Goal: Contribute content

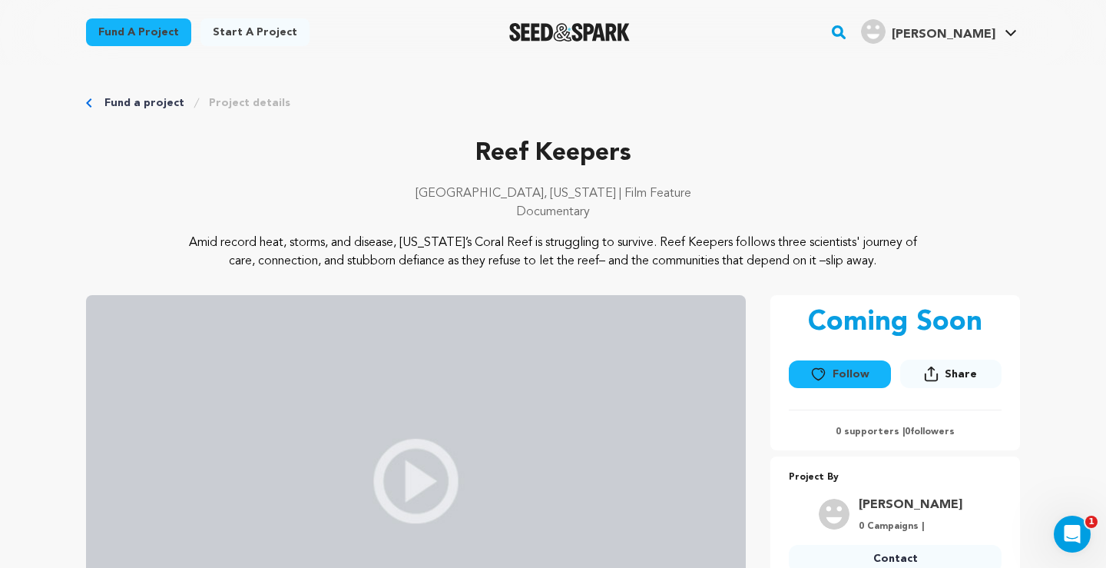
click at [737, 145] on p "Reef Keepers" at bounding box center [553, 153] width 934 height 37
click at [415, 250] on p "Amid record heat, storms, and disease, Florida’s Coral Reef is struggling to su…" at bounding box center [553, 251] width 747 height 37
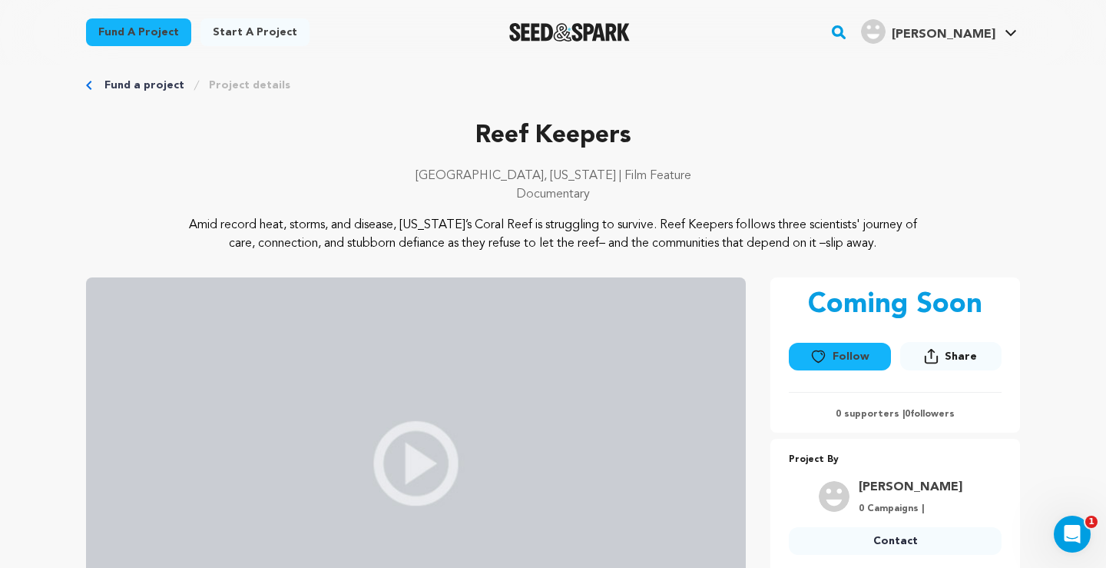
scroll to position [21, 0]
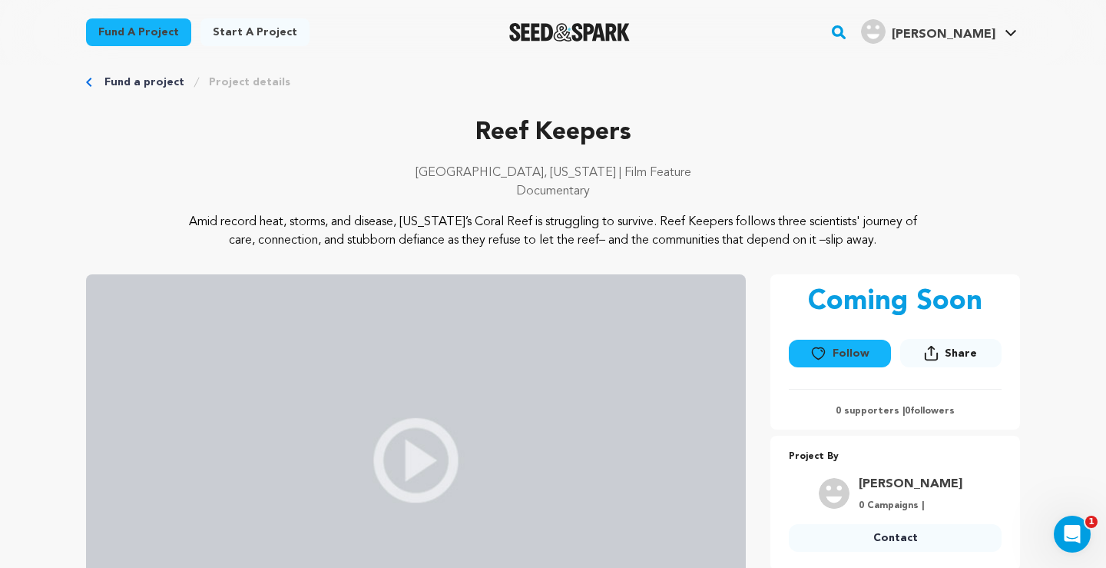
click at [948, 339] on button "Share" at bounding box center [950, 353] width 101 height 28
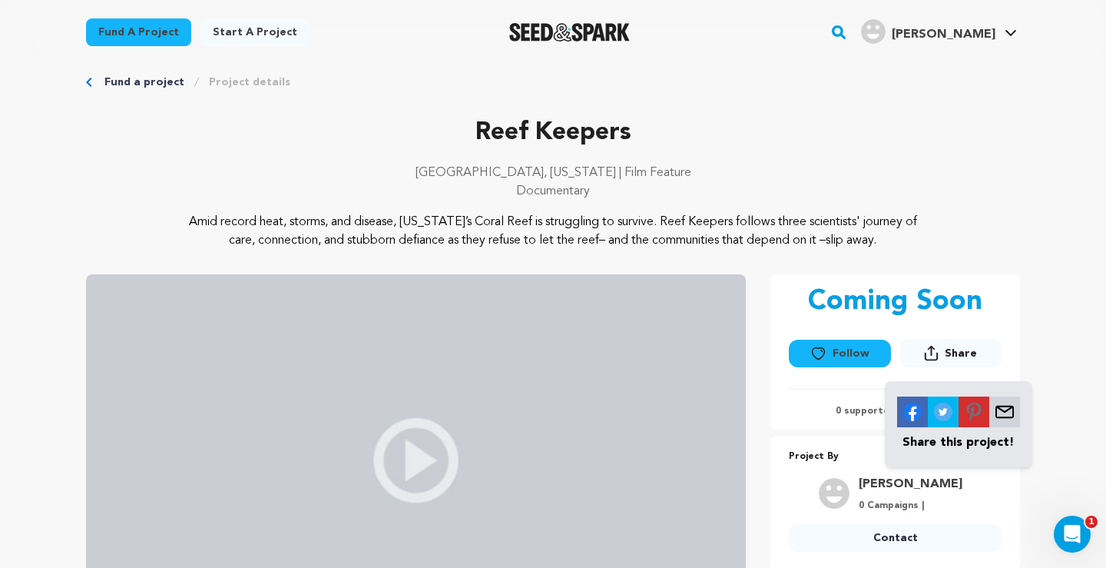
click at [906, 241] on p "Amid record heat, storms, and disease, [US_STATE]’s Coral Reef is struggling to…" at bounding box center [553, 231] width 747 height 37
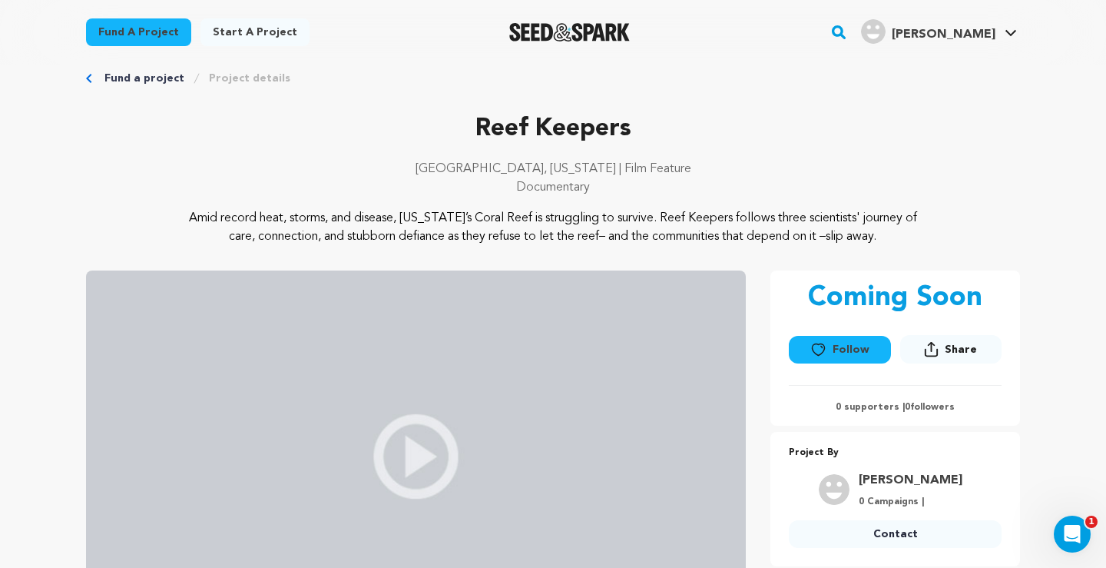
scroll to position [0, 0]
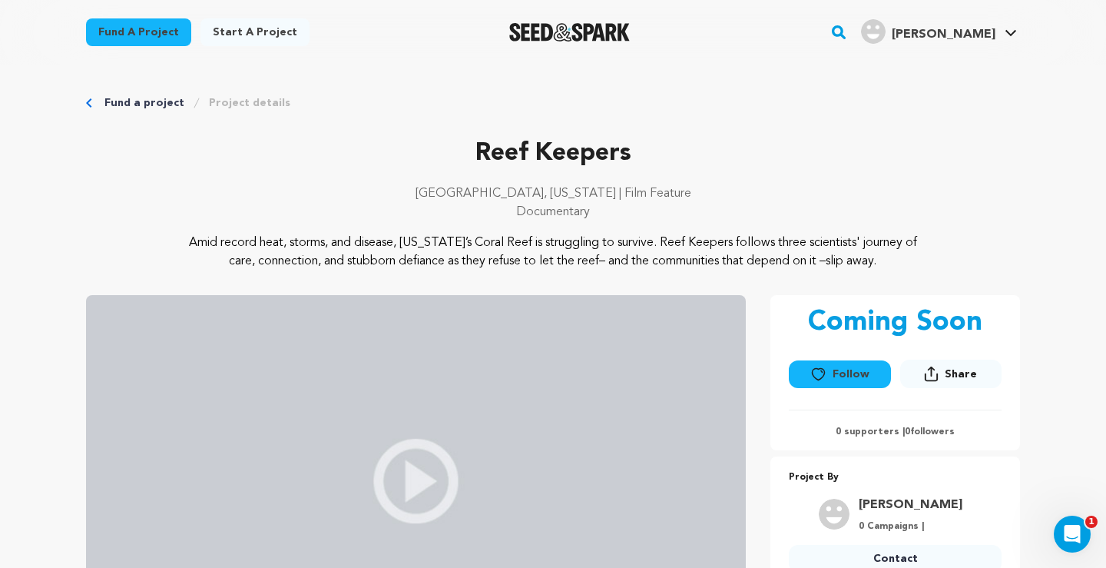
click at [134, 101] on link "Fund a project" at bounding box center [144, 102] width 80 height 15
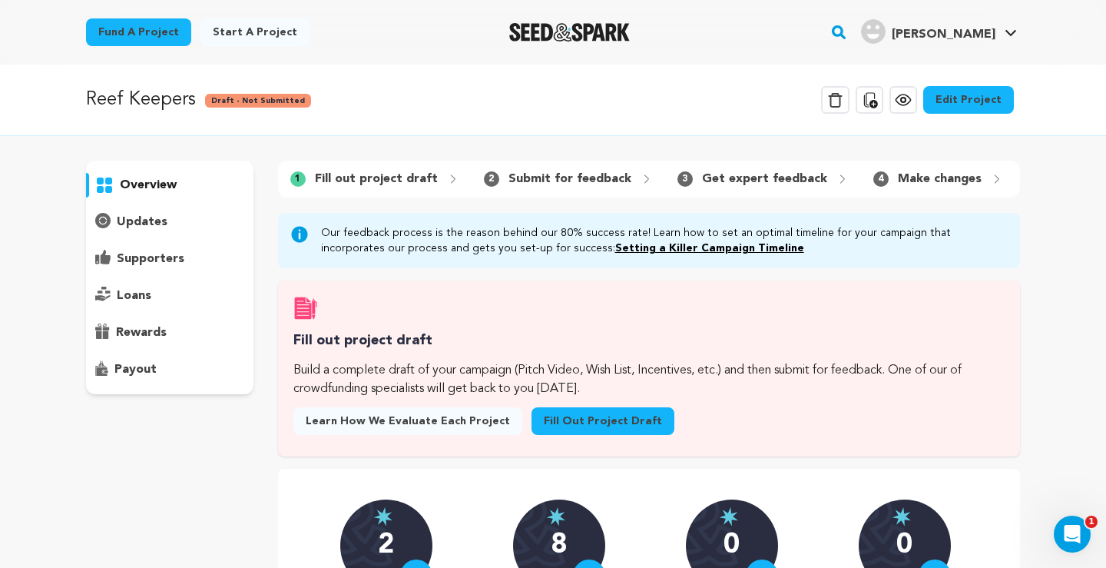
click at [559, 426] on link "Fill out project draft" at bounding box center [602, 421] width 143 height 28
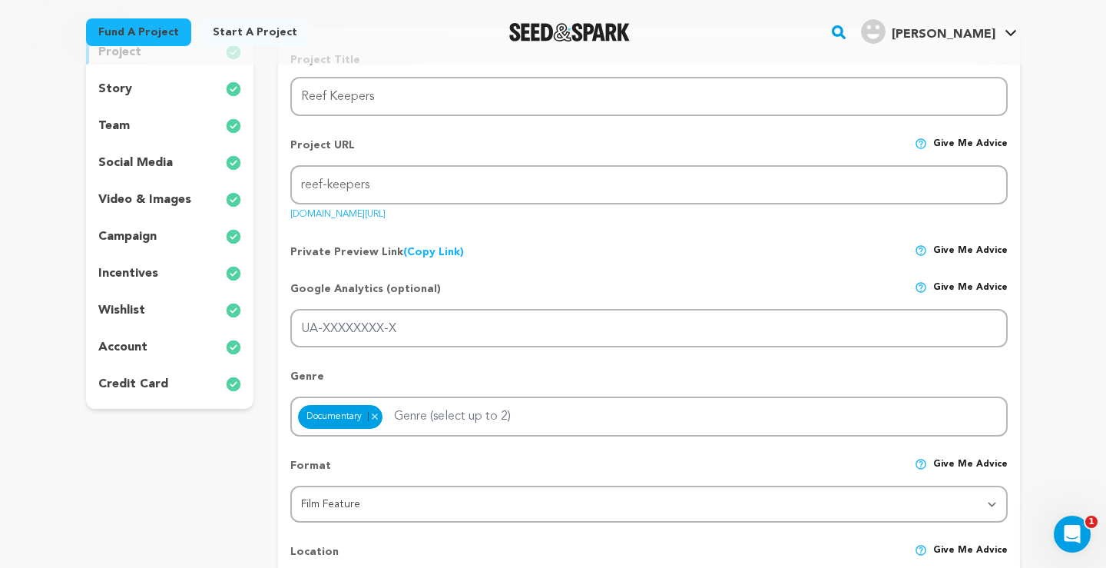
scroll to position [166, 0]
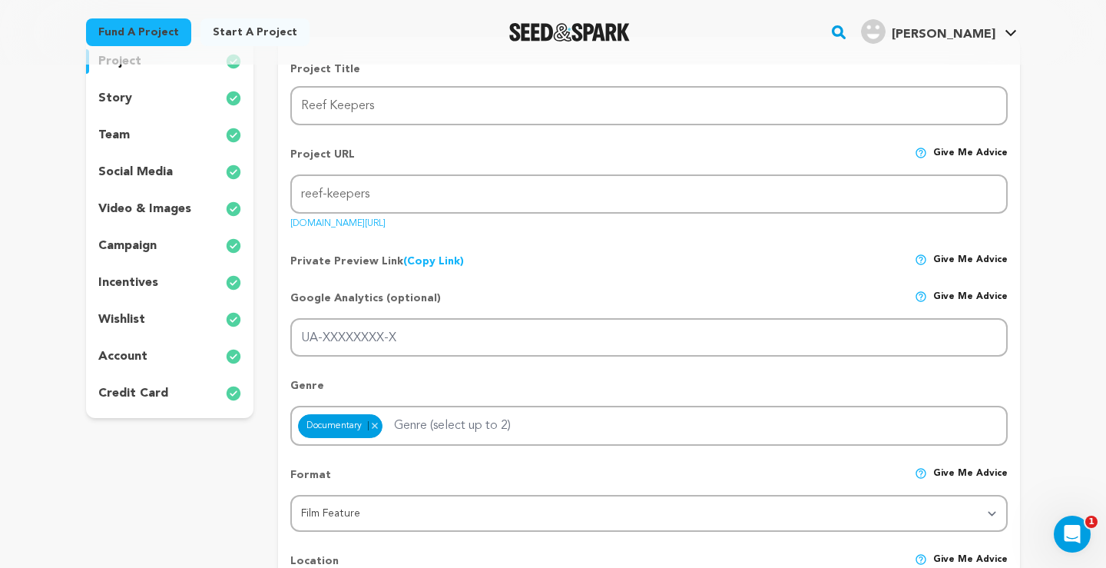
click at [226, 95] on img at bounding box center [233, 98] width 15 height 18
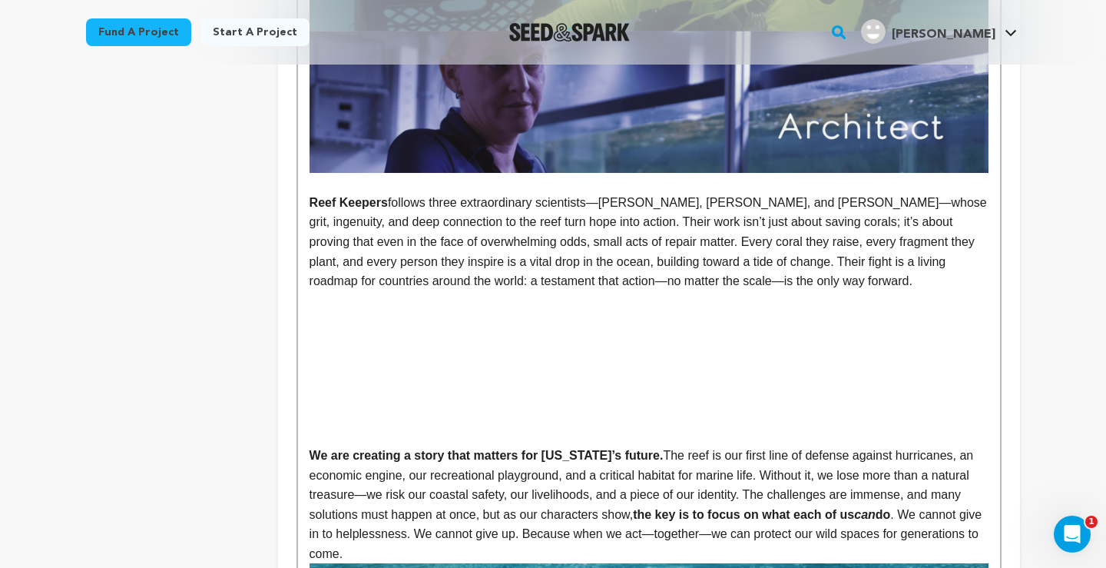
scroll to position [1235, 0]
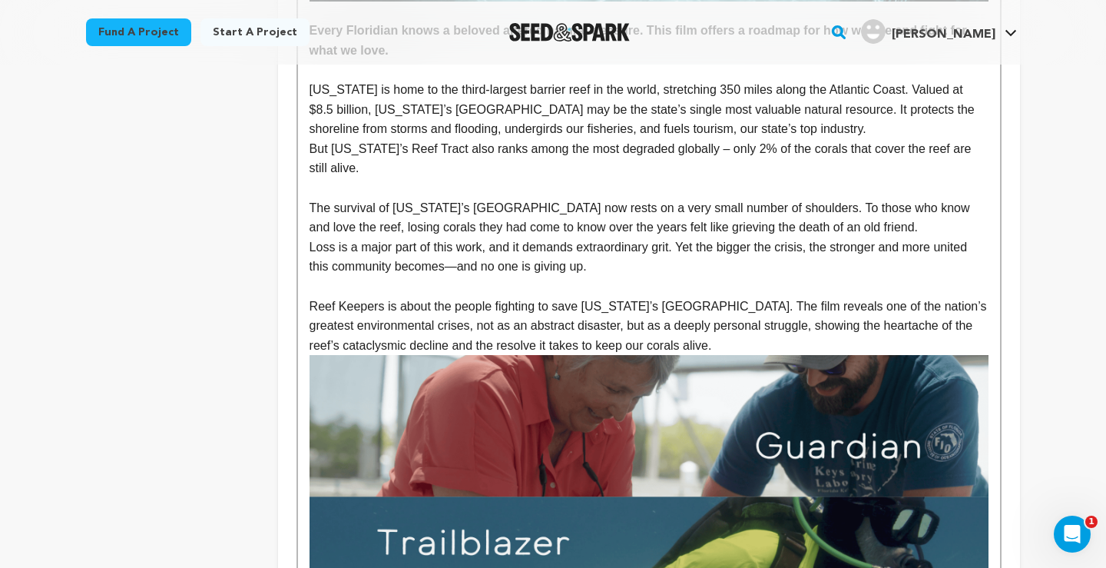
scroll to position [236, 0]
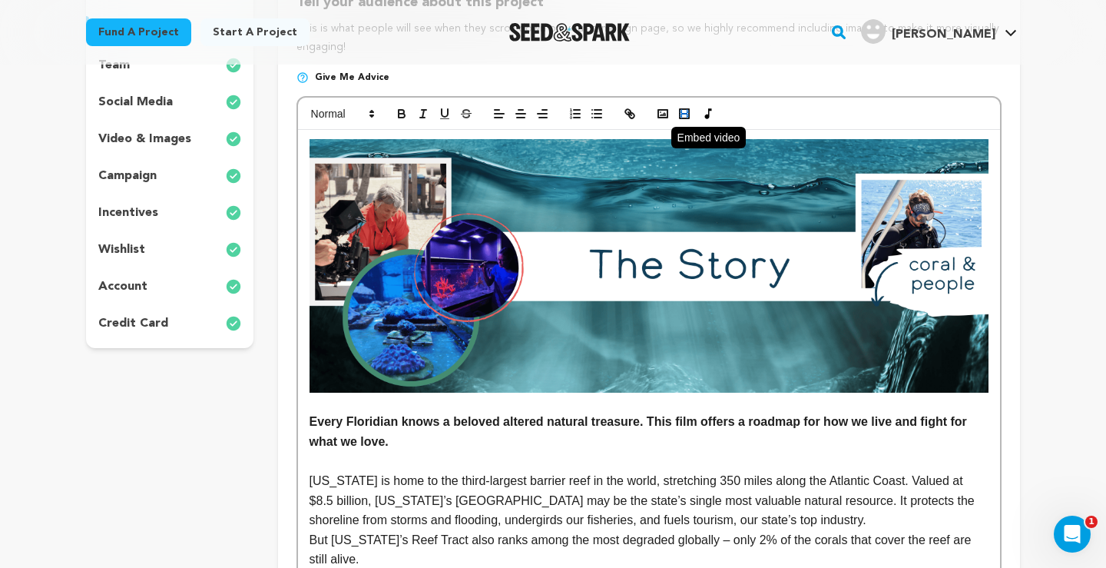
click at [687, 111] on rect "button" at bounding box center [688, 111] width 2 height 1
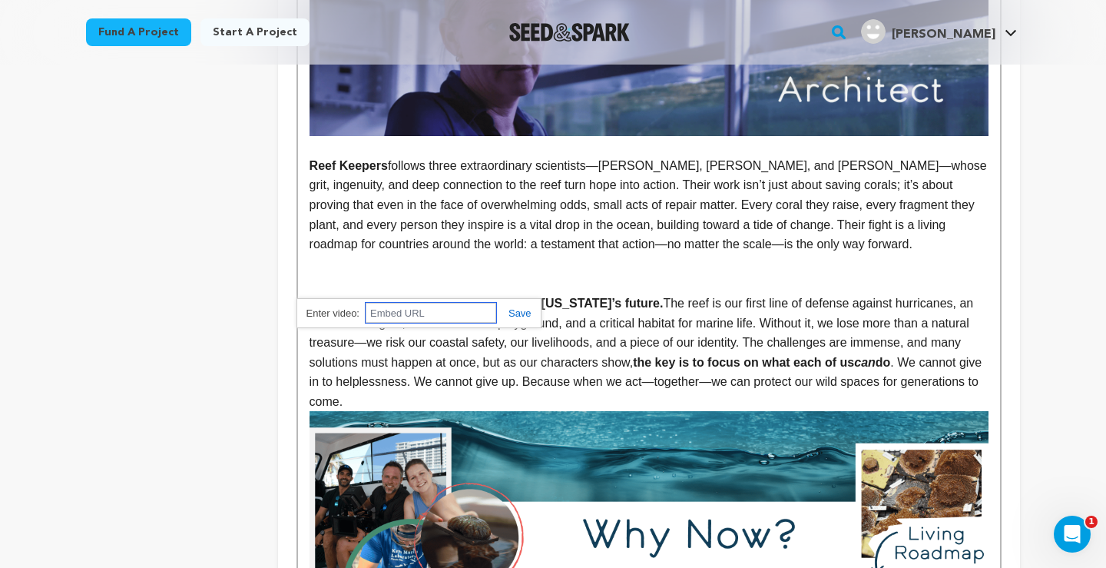
paste input "https://vimeo.com/1104291953?share=copy"
type input "https://vimeo.com/1104291953?share=copy"
click at [522, 310] on link at bounding box center [513, 313] width 35 height 12
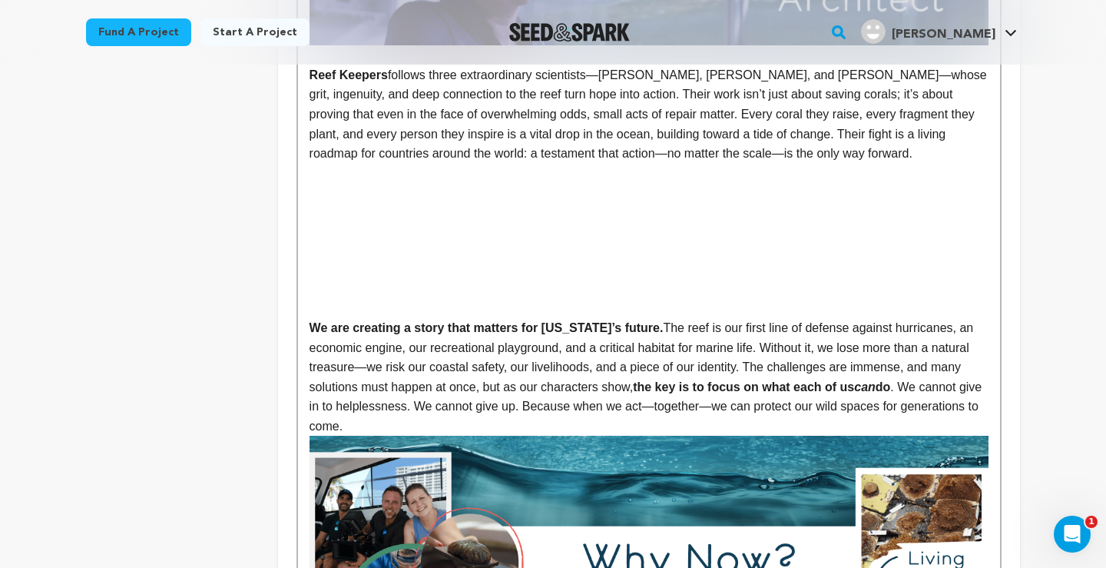
scroll to position [1412, 0]
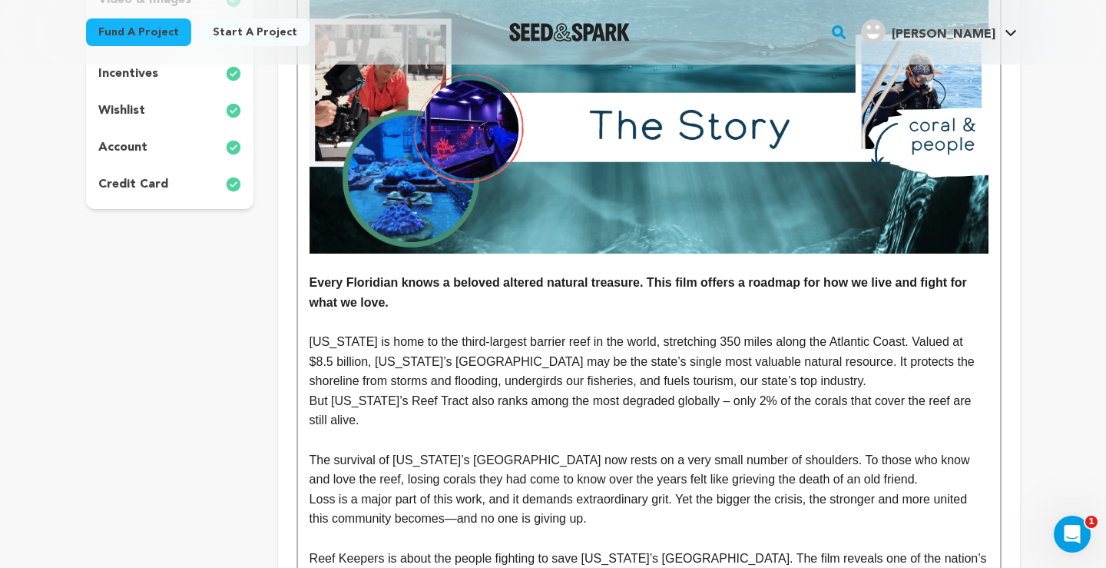
scroll to position [0, 0]
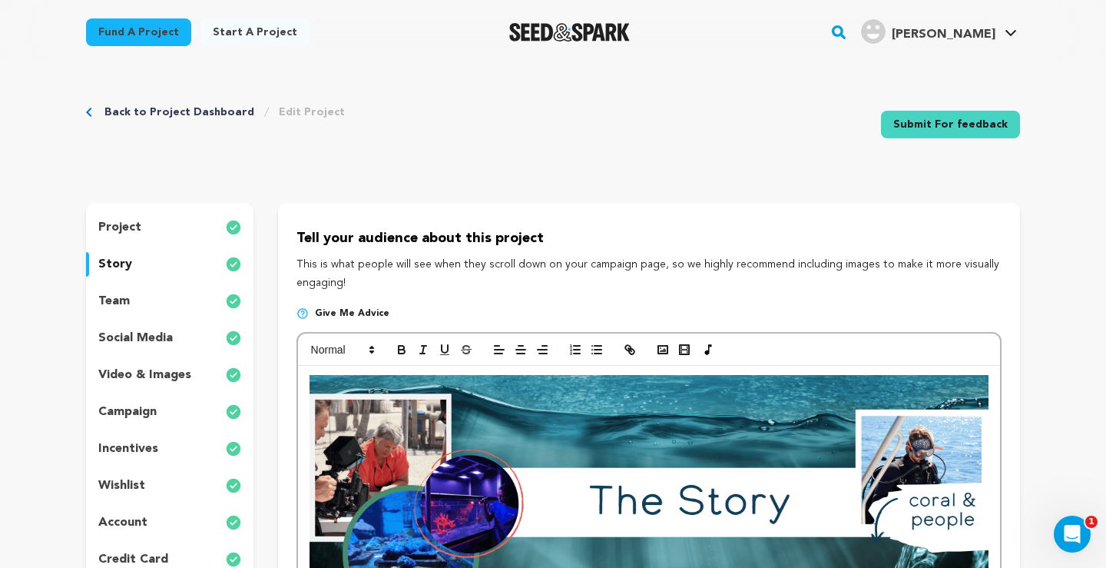
click at [113, 35] on link "Fund a project" at bounding box center [138, 32] width 105 height 28
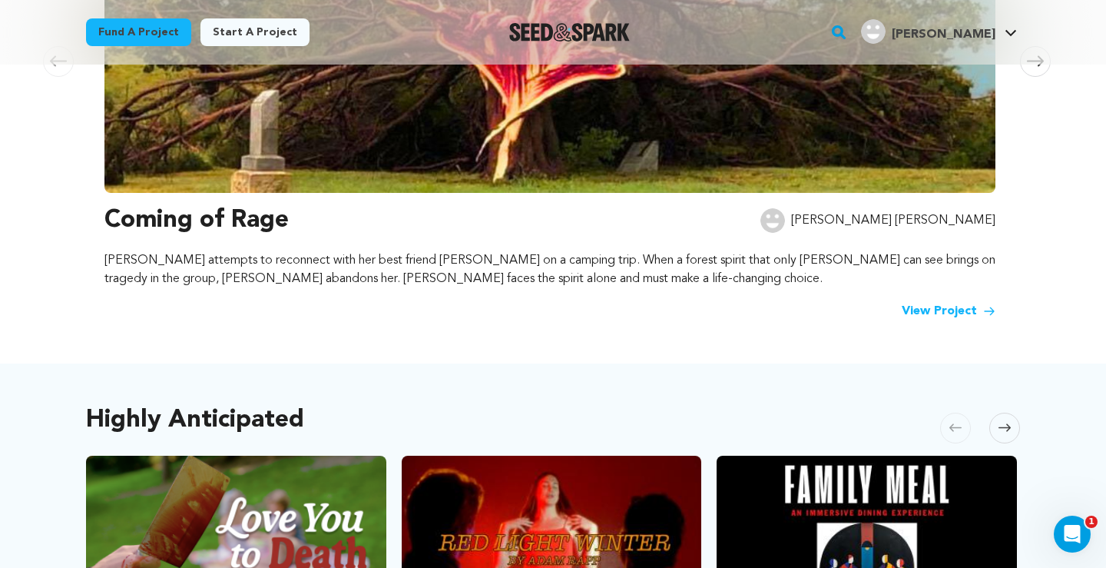
click at [939, 312] on link "View Project" at bounding box center [949, 311] width 94 height 18
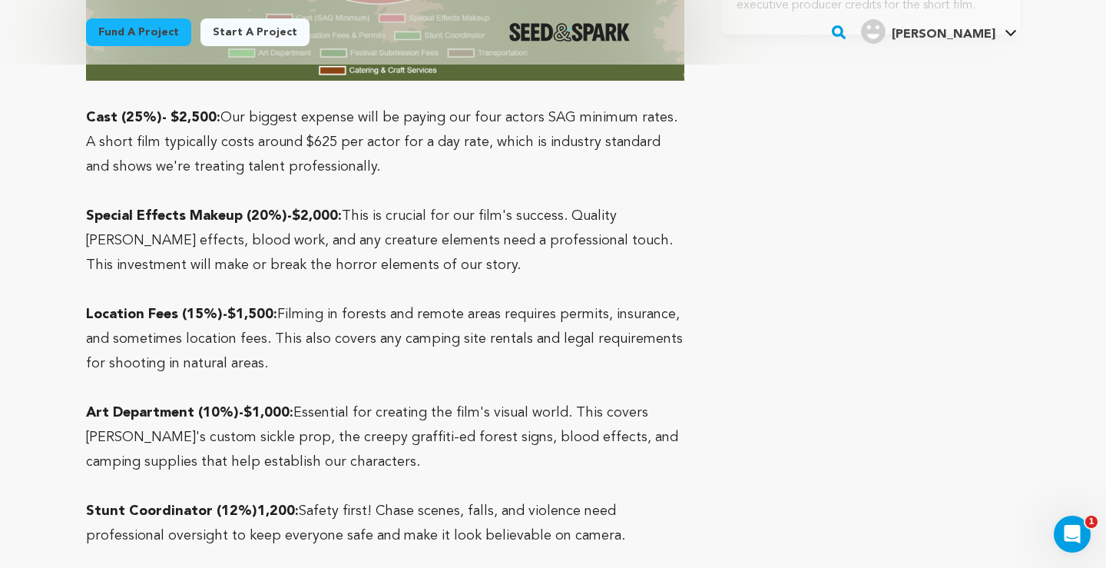
scroll to position [4323, 0]
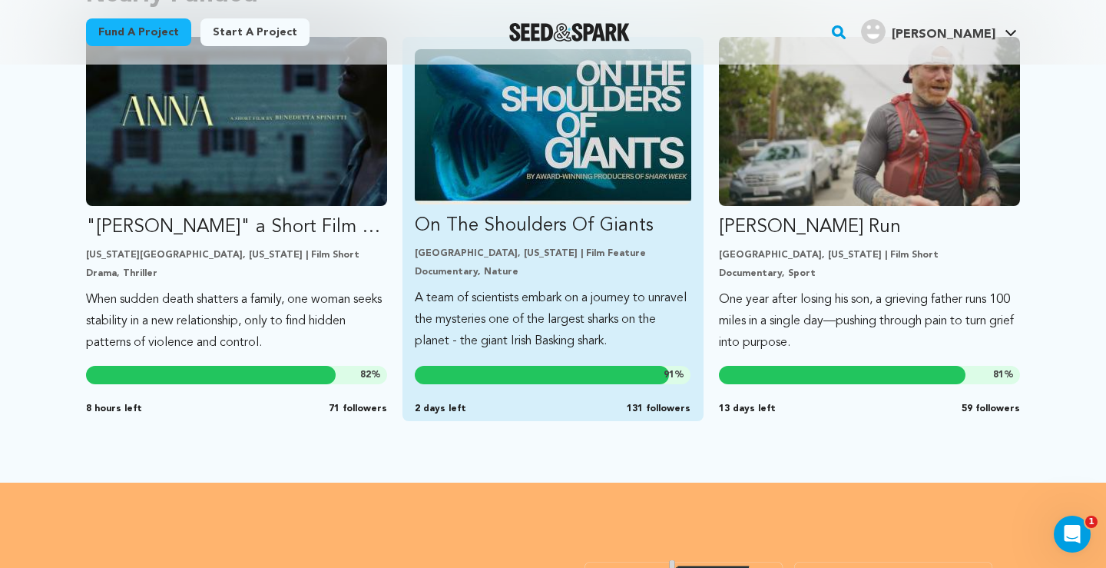
scroll to position [1330, 0]
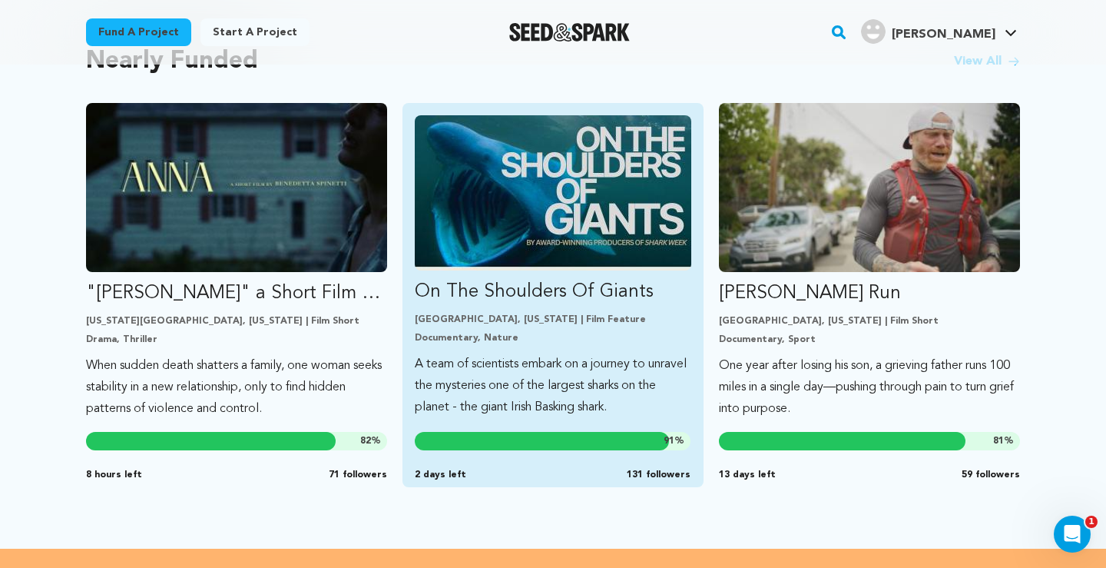
click at [557, 180] on img "Fund On The Shoulders Of Giants" at bounding box center [553, 192] width 276 height 155
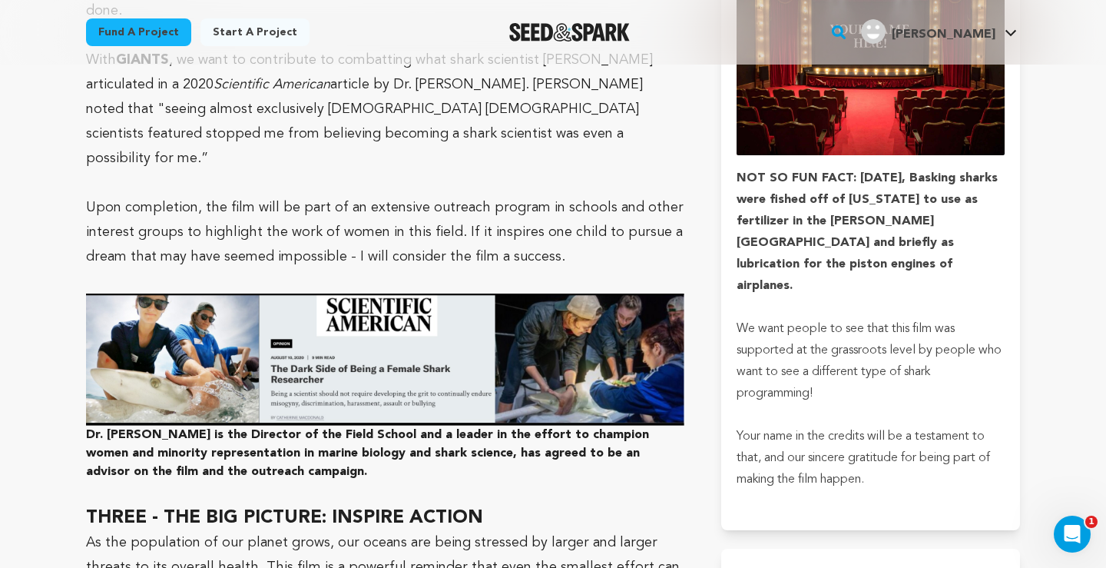
scroll to position [3393, 0]
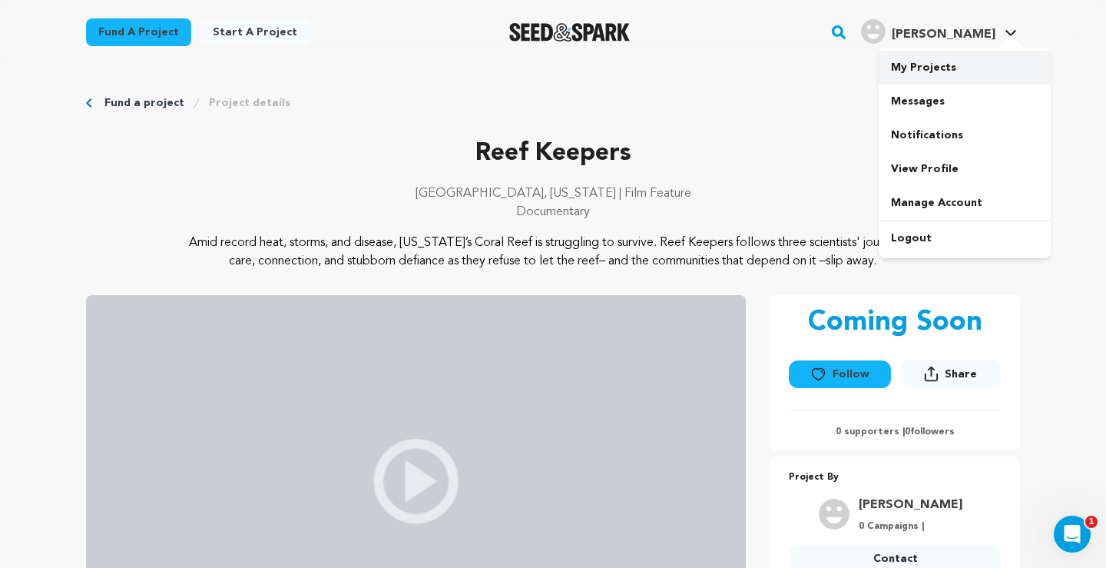
click at [935, 68] on link "My Projects" at bounding box center [965, 68] width 172 height 34
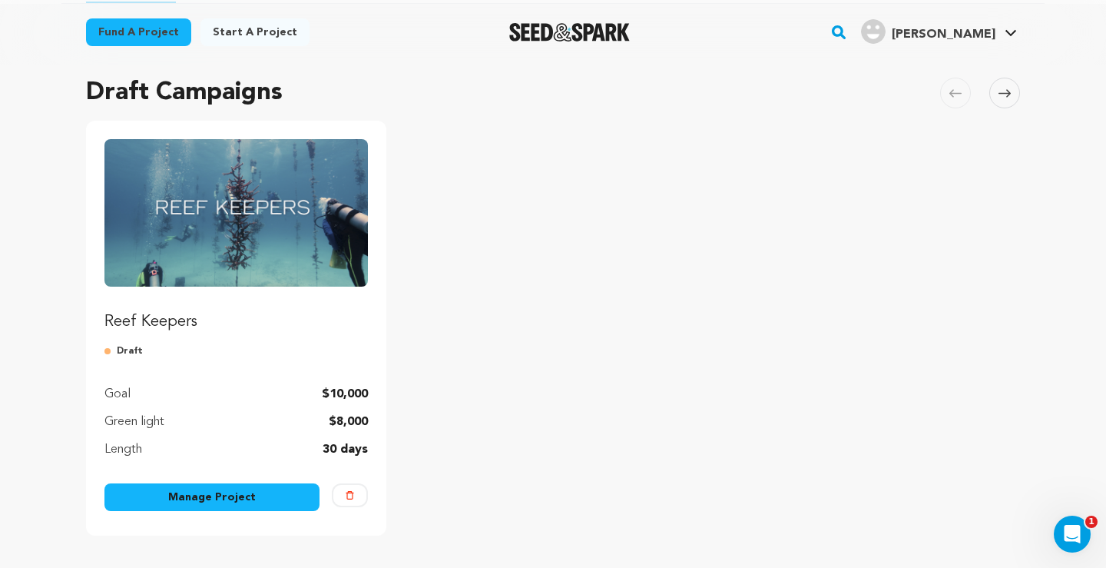
scroll to position [108, 0]
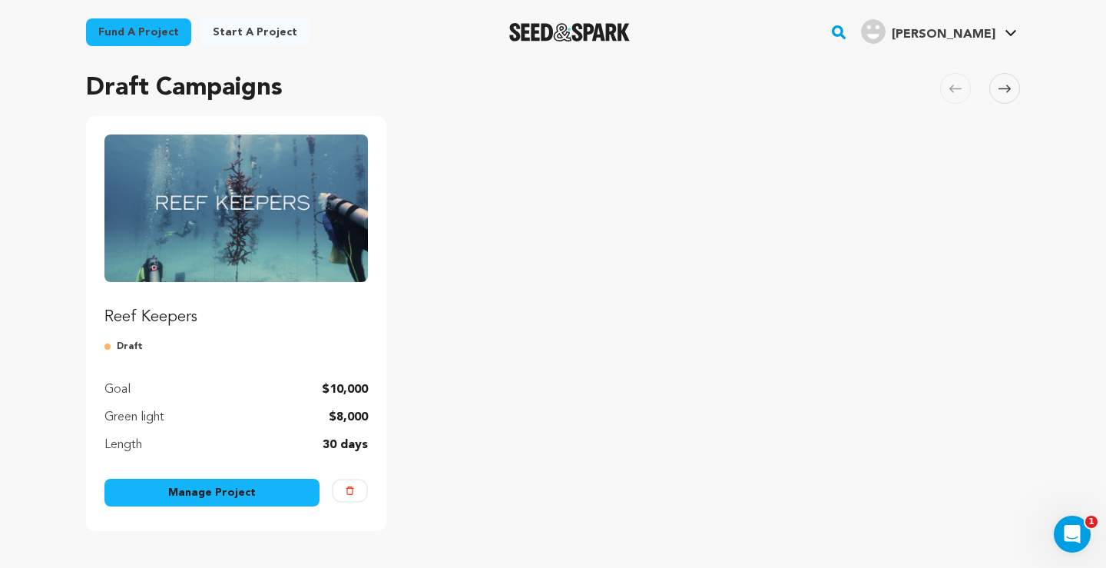
click at [268, 497] on link "Manage Project" at bounding box center [211, 492] width 215 height 28
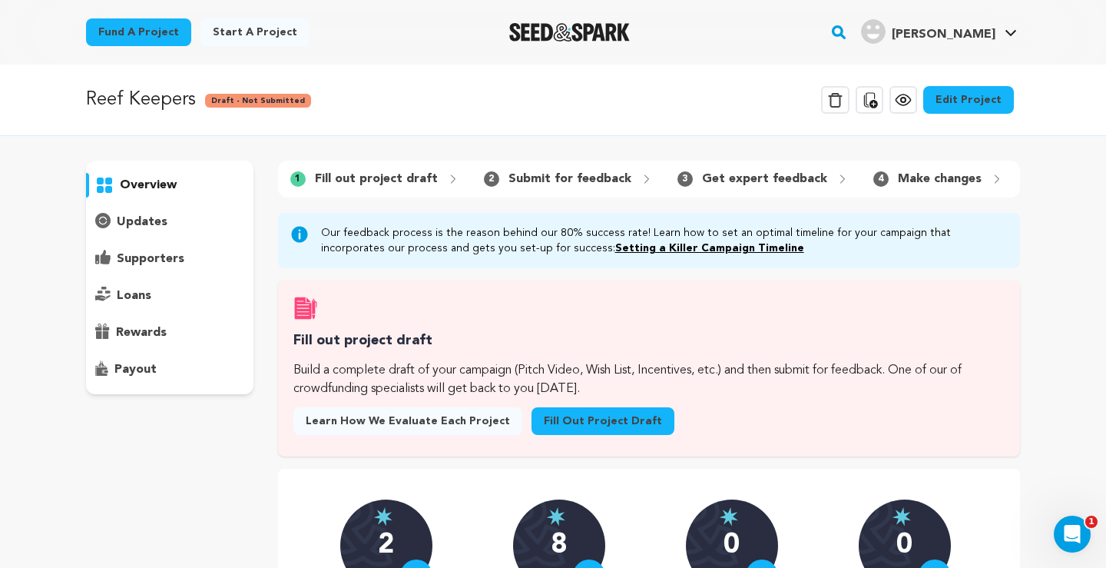
click at [566, 422] on link "Fill out project draft" at bounding box center [602, 421] width 143 height 28
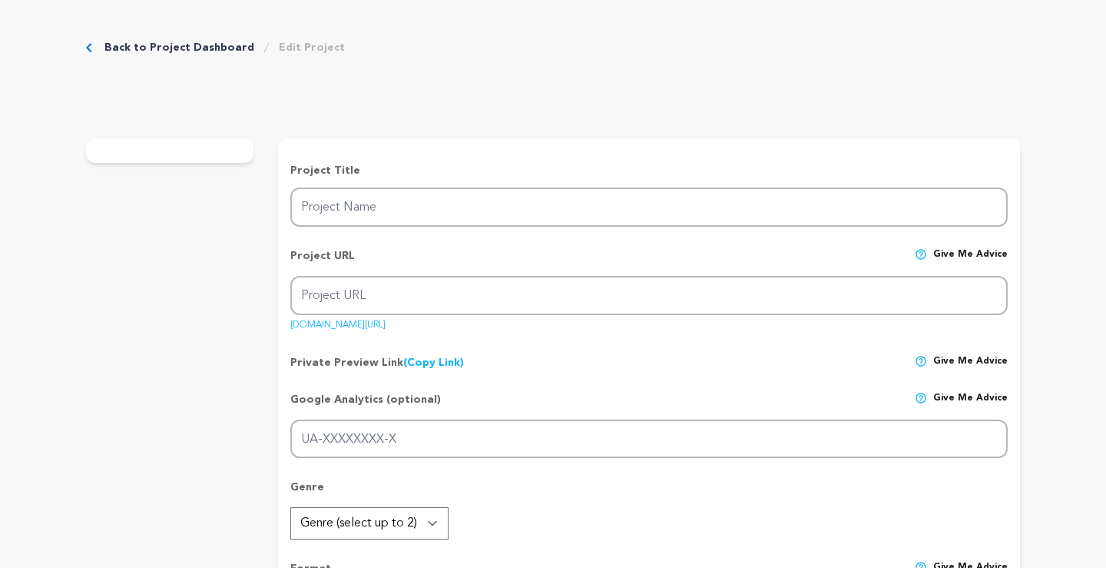
type input "Reef Keepers"
type input "reef-keepers"
type input "A tight-knit group of coral conservationists fights to restore the [US_STATE][G…"
type textarea "Amid record heat, storms, and disease, [US_STATE]’s Coral Reef is struggling to…"
type textarea "We are telling the human story of climate resilience in [US_STATE], amplifying …"
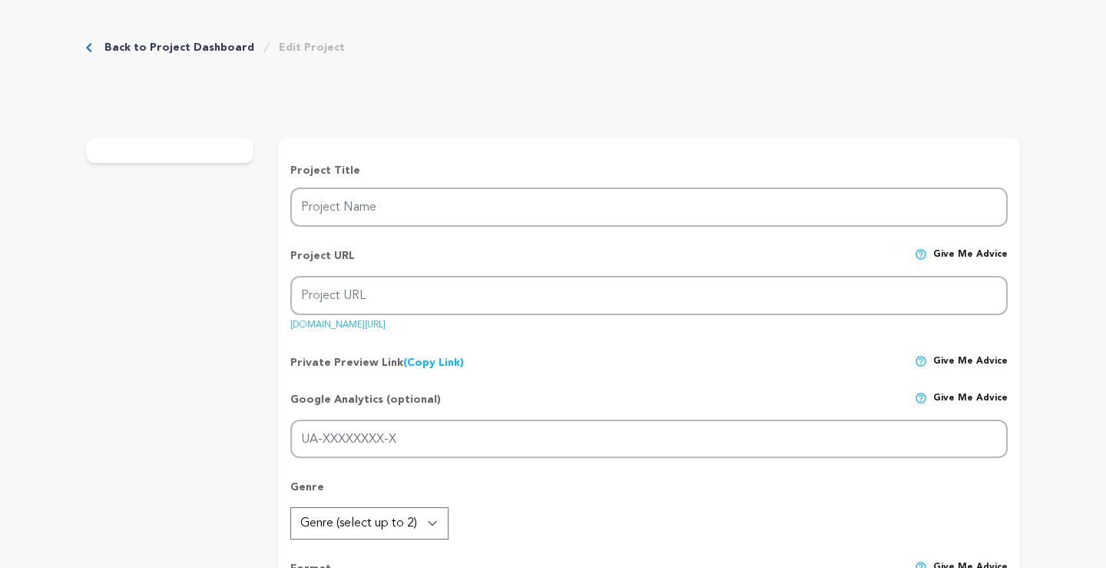
type textarea "Southern Documentary Fund is our fiscal sponsor: [URL][DOMAIN_NAME]"
radio input "true"
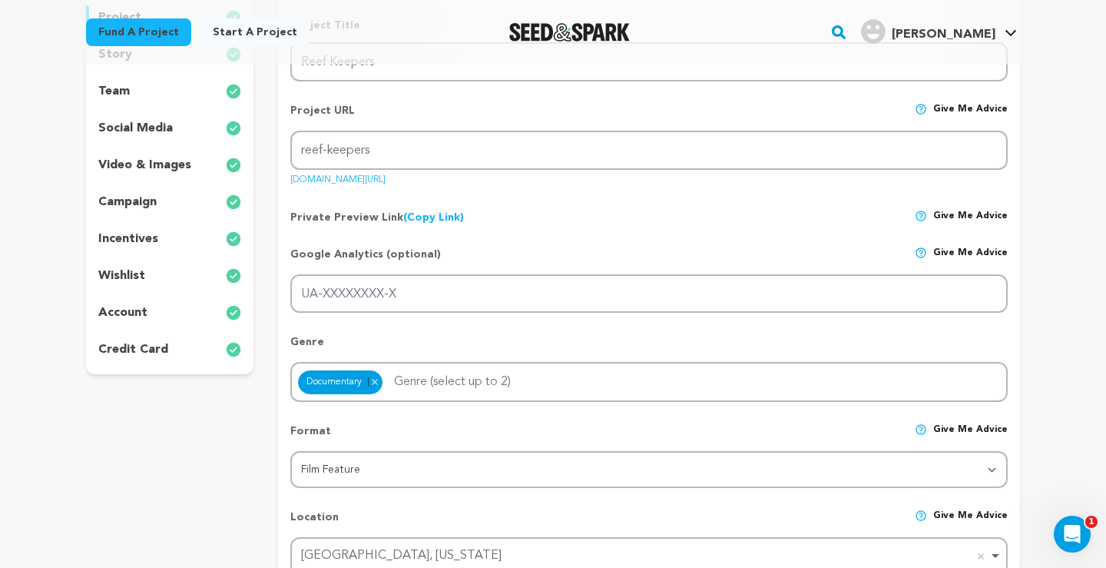
scroll to position [22, 0]
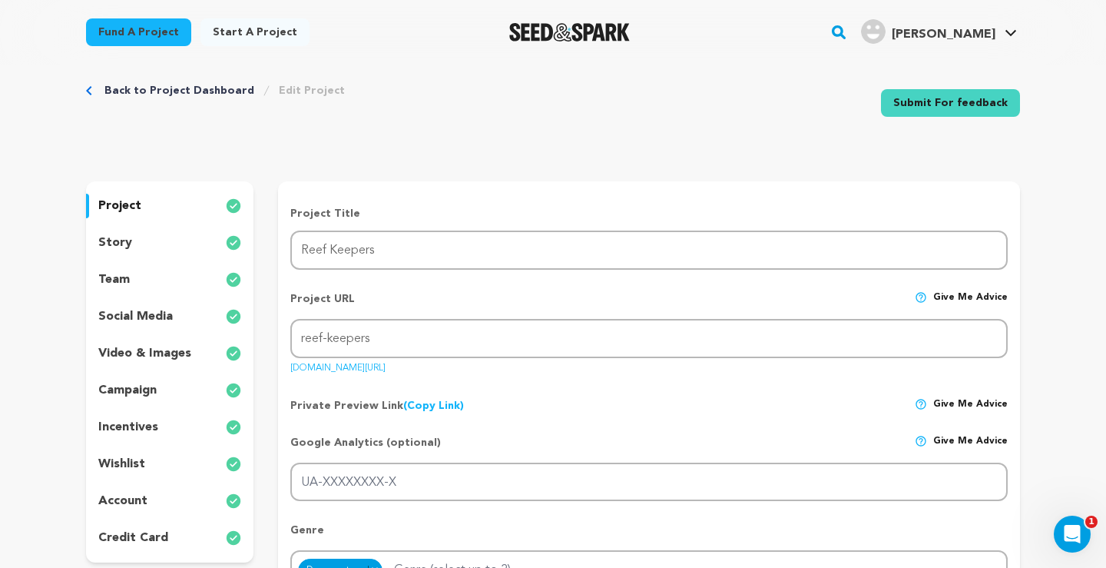
click at [148, 246] on div "story" at bounding box center [169, 242] width 167 height 25
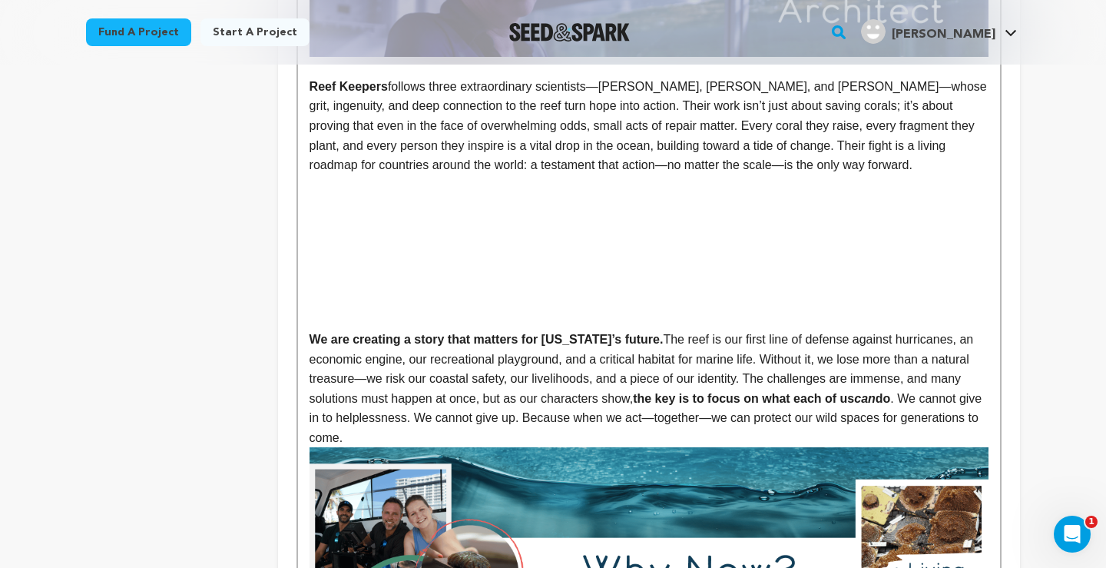
scroll to position [1375, 0]
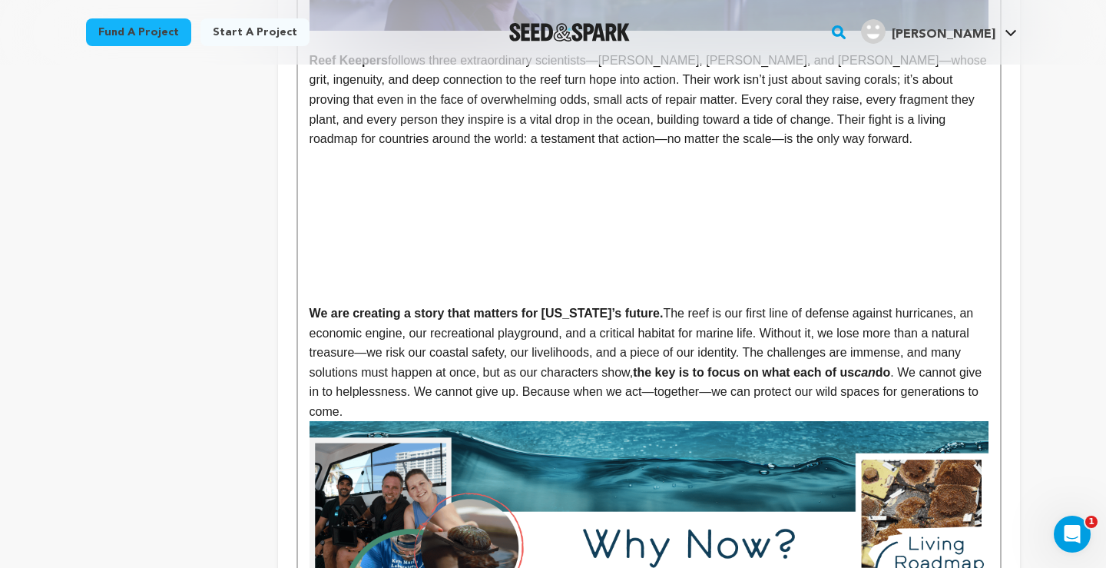
click at [741, 137] on p "Reef Keepers follows three extraordinary scientists—Keri, Ken, and Cindy—whose …" at bounding box center [649, 100] width 679 height 98
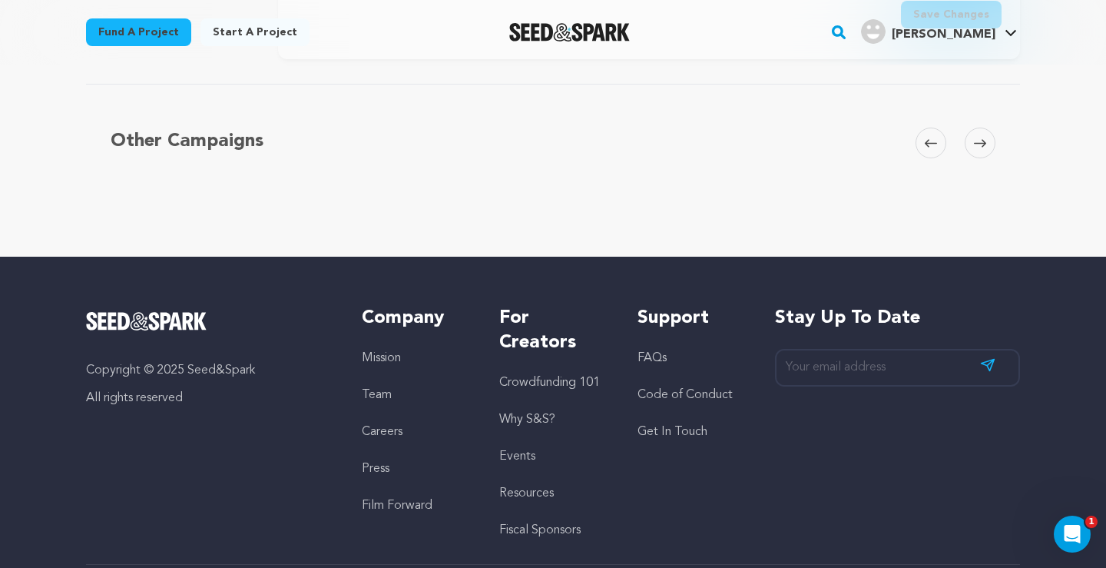
scroll to position [4600, 0]
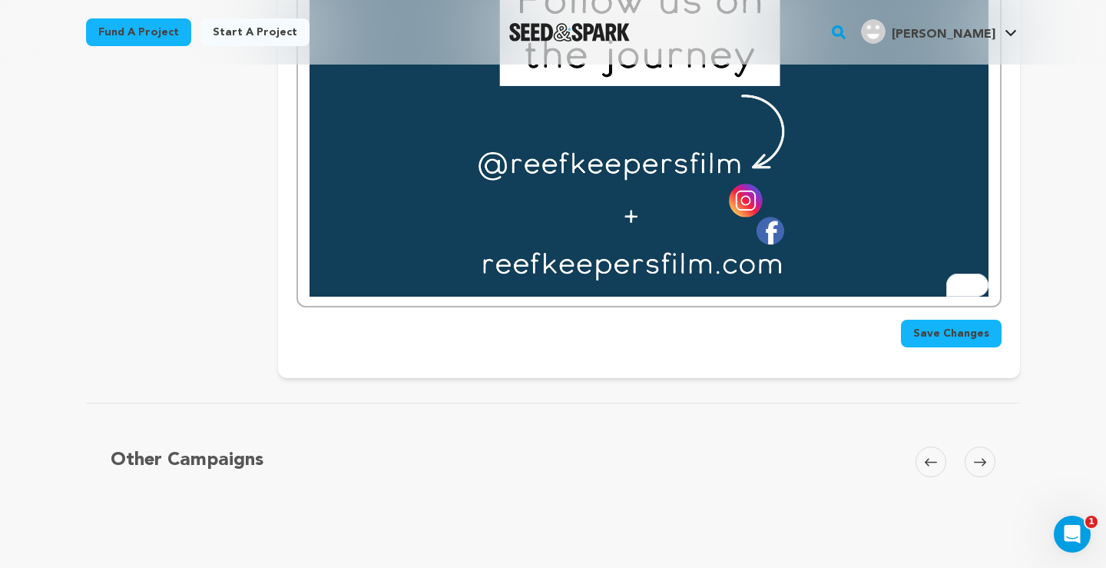
click at [948, 330] on span "Save Changes" at bounding box center [951, 333] width 76 height 15
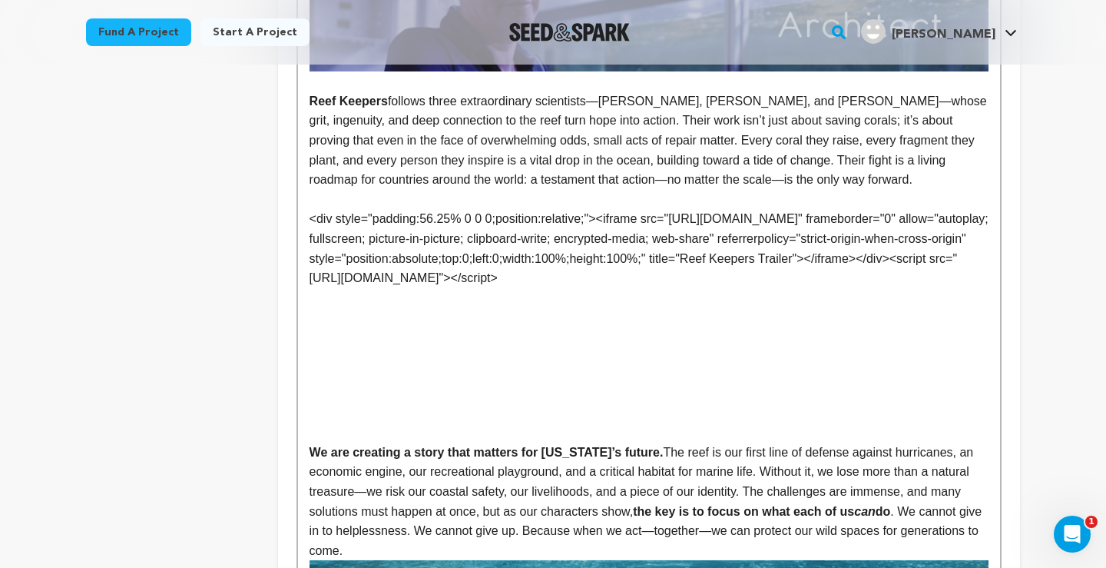
scroll to position [1352, 0]
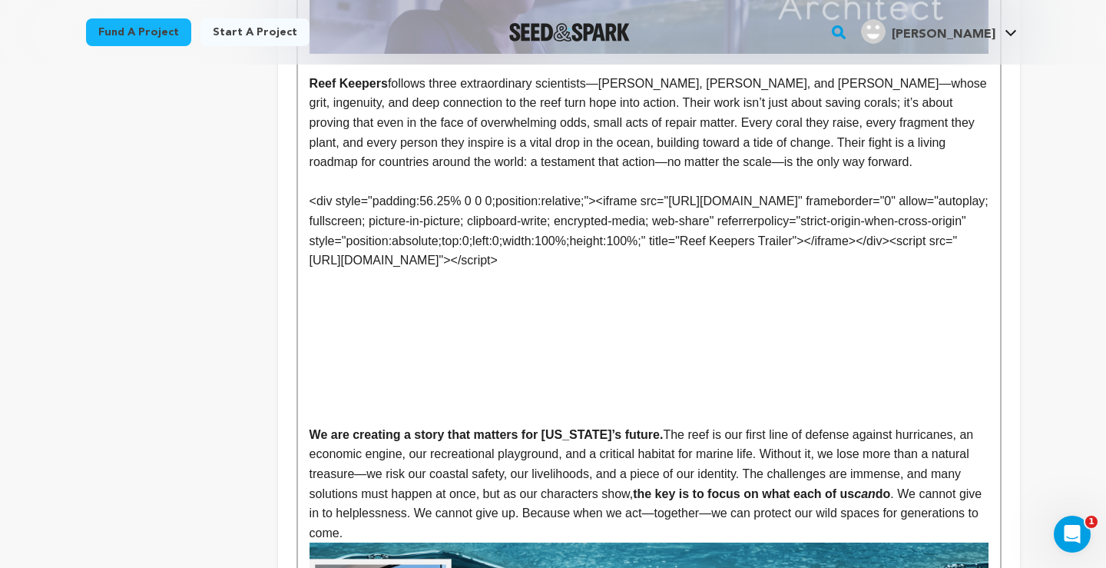
drag, startPoint x: 654, startPoint y: 284, endPoint x: 299, endPoint y: 195, distance: 366.6
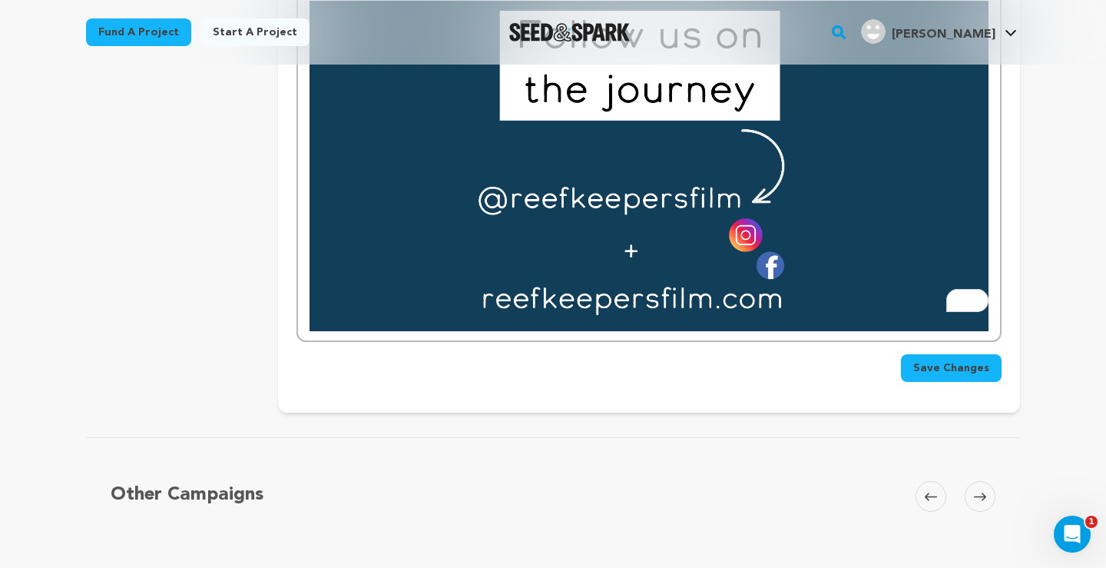
scroll to position [4482, 0]
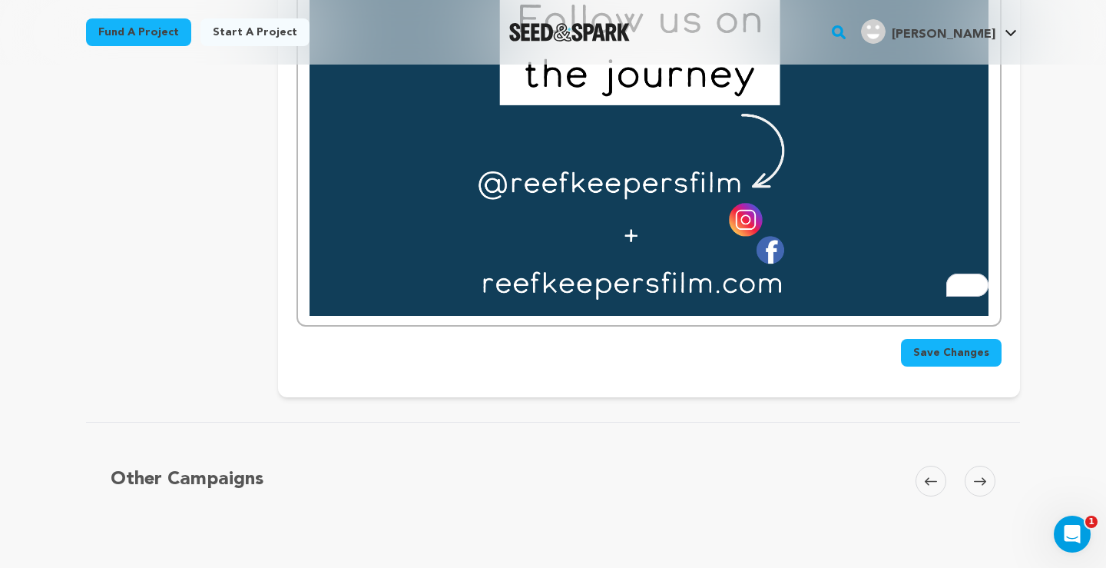
click at [941, 339] on button "Save Changes" at bounding box center [951, 353] width 101 height 28
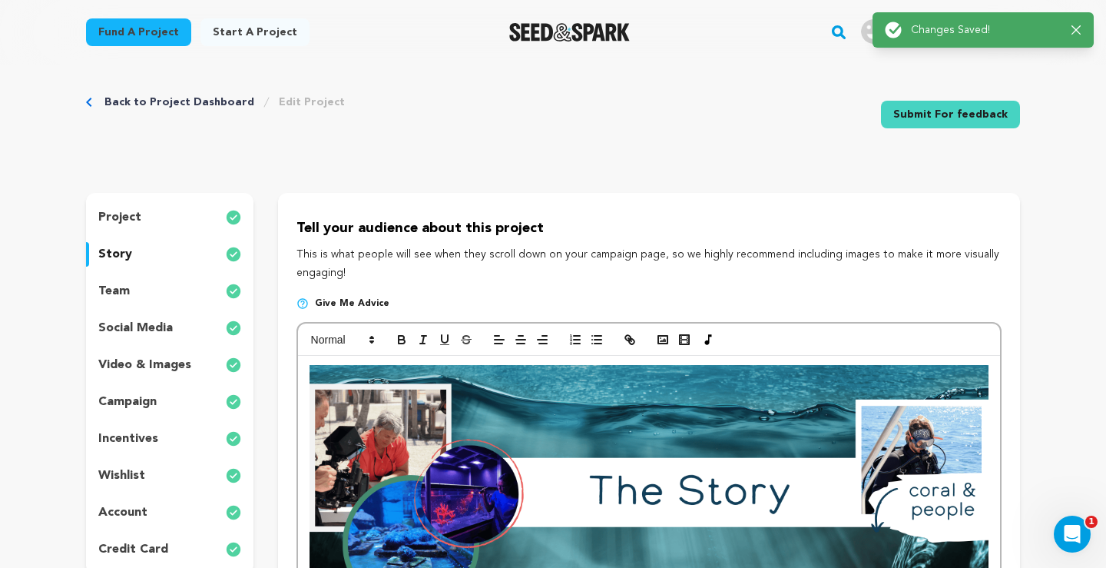
scroll to position [0, 0]
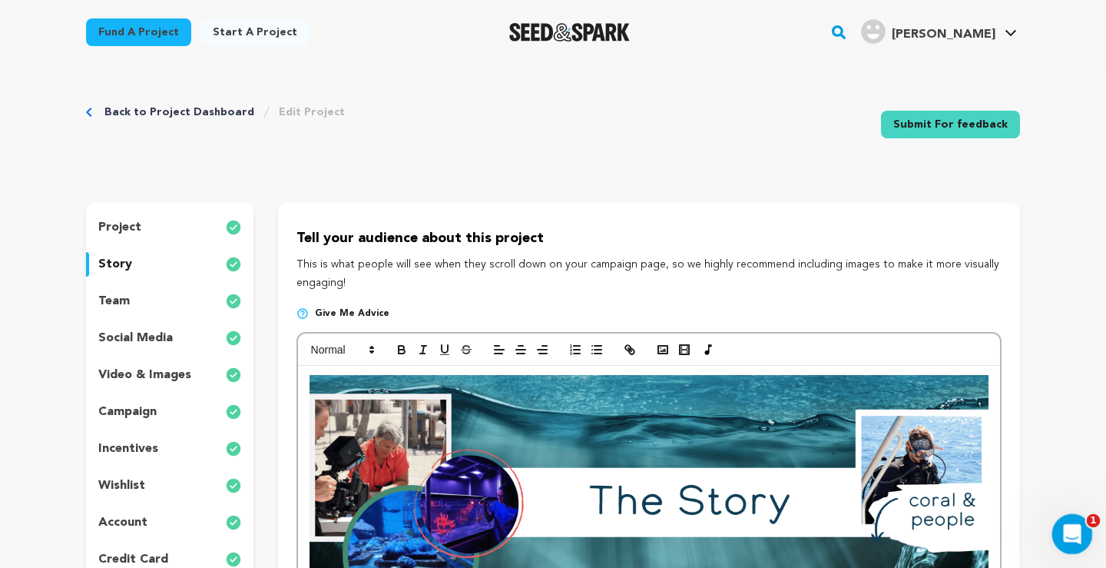
click at [1071, 518] on div "Open Intercom Messenger" at bounding box center [1069, 531] width 51 height 51
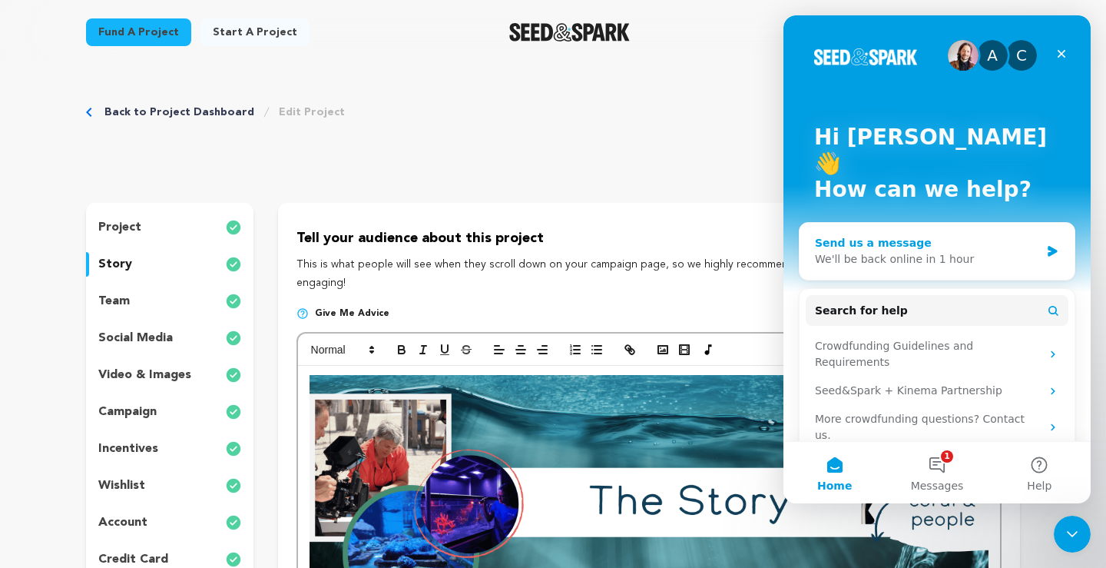
click at [910, 235] on div "Send us a message" at bounding box center [927, 243] width 225 height 16
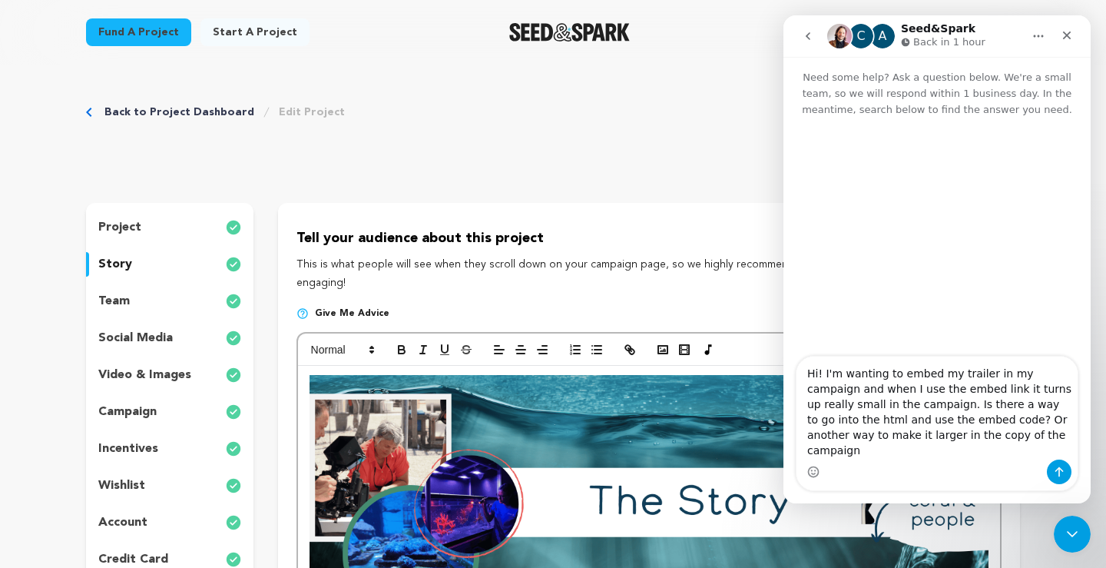
type textarea "Hi! I'm wanting to embed my trailer in my campaign and when I use the embed lin…"
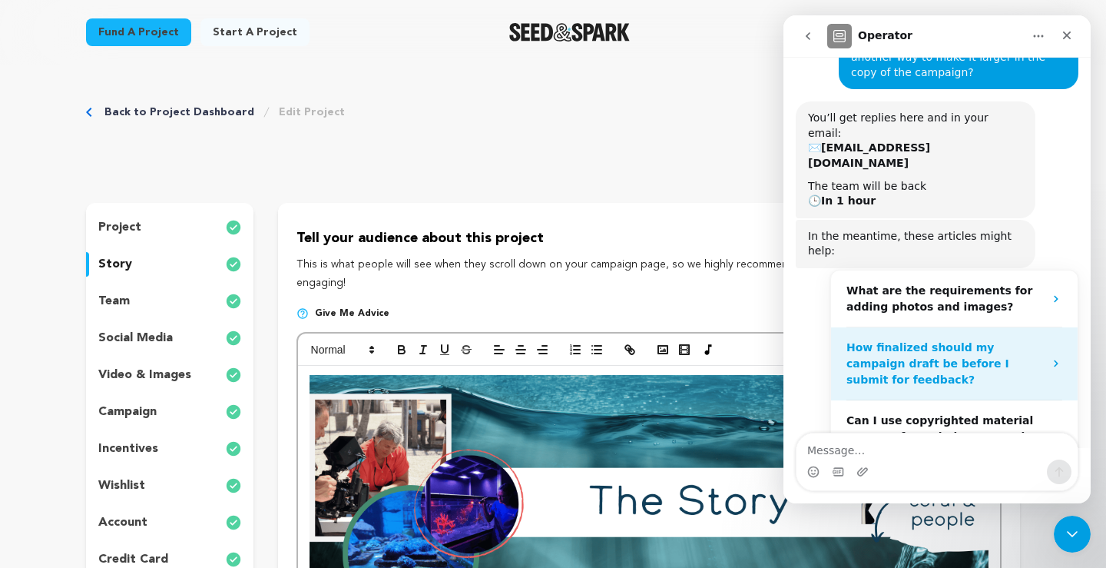
scroll to position [173, 0]
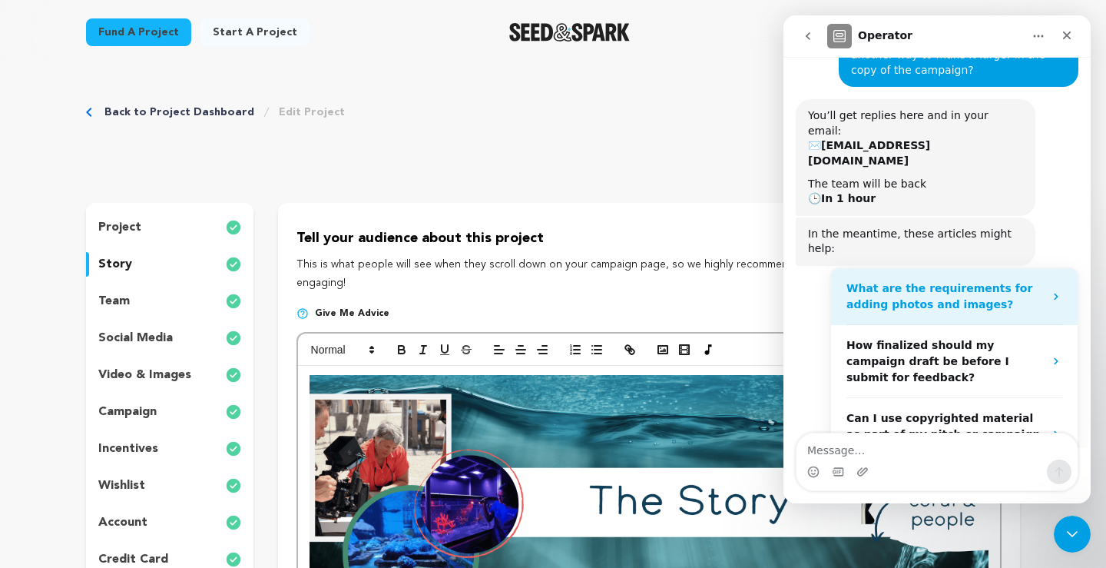
click at [902, 282] on strong "What are the requirements for adding photos and images?" at bounding box center [939, 296] width 186 height 28
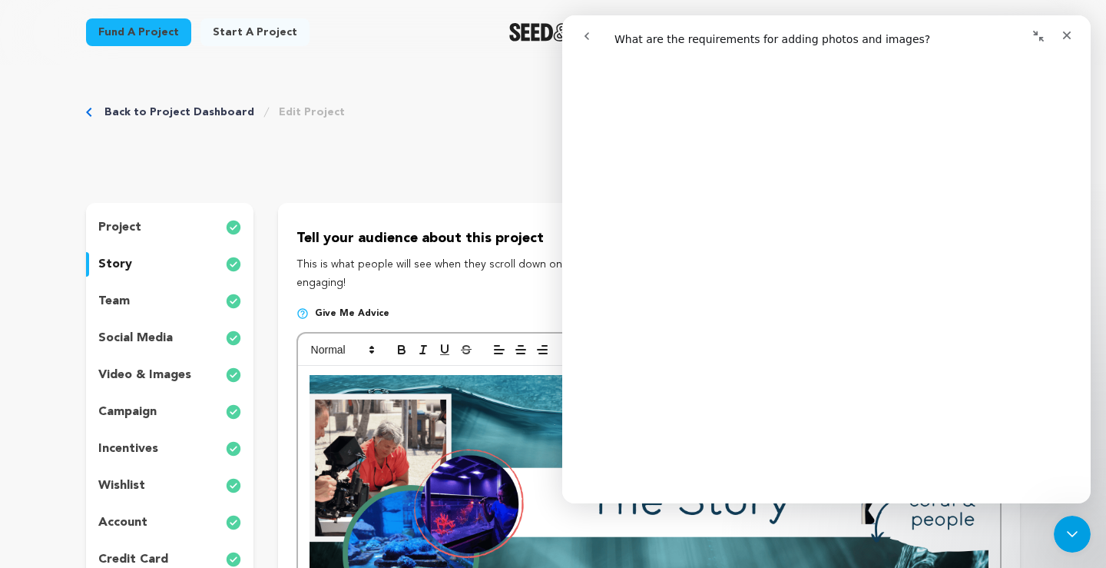
scroll to position [0, 0]
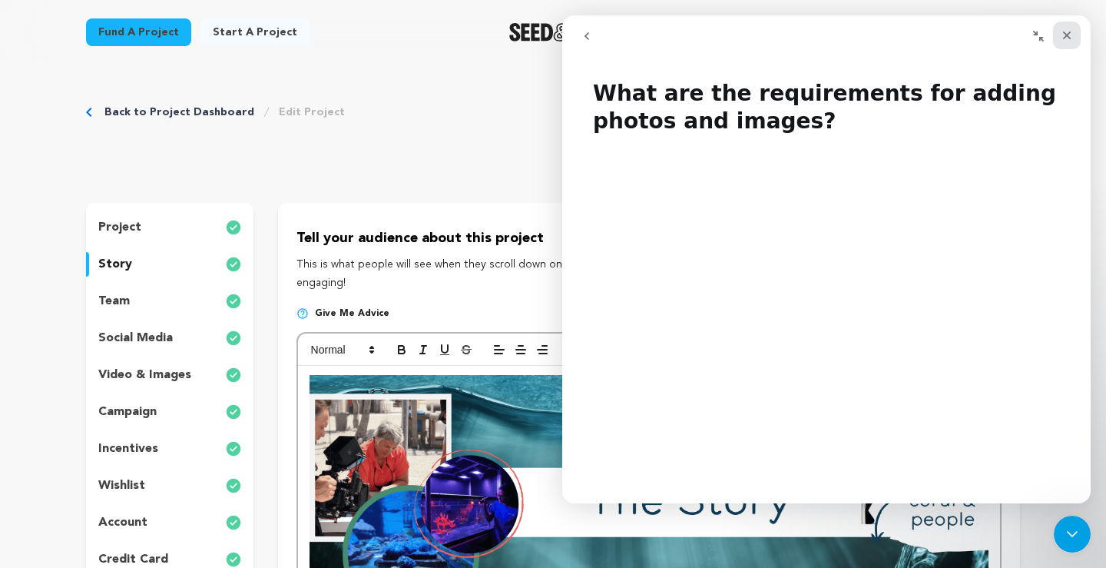
click at [1069, 35] on icon "Close" at bounding box center [1067, 35] width 12 height 12
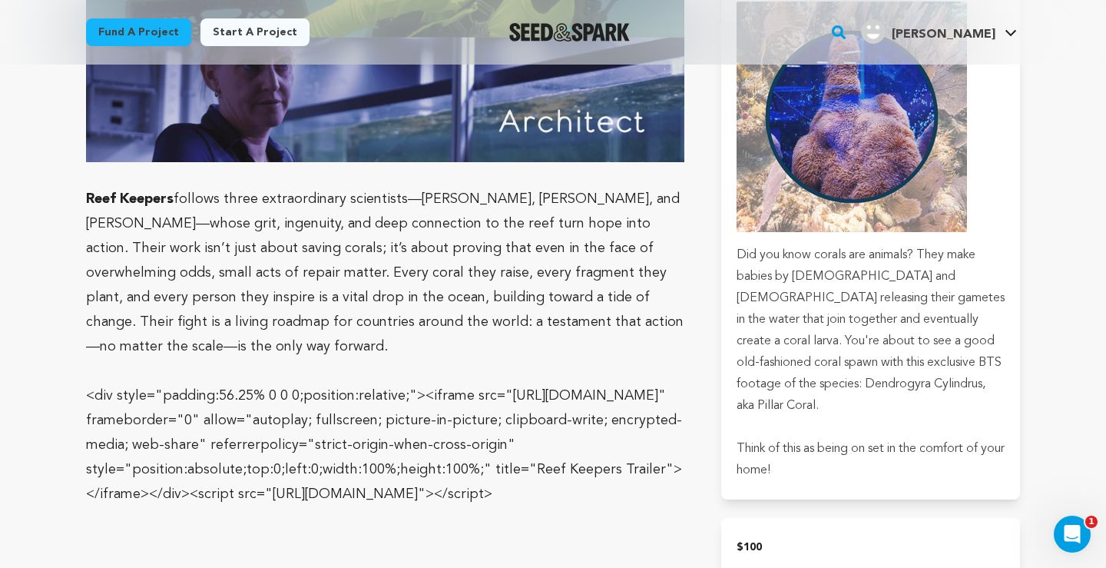
scroll to position [2044, 0]
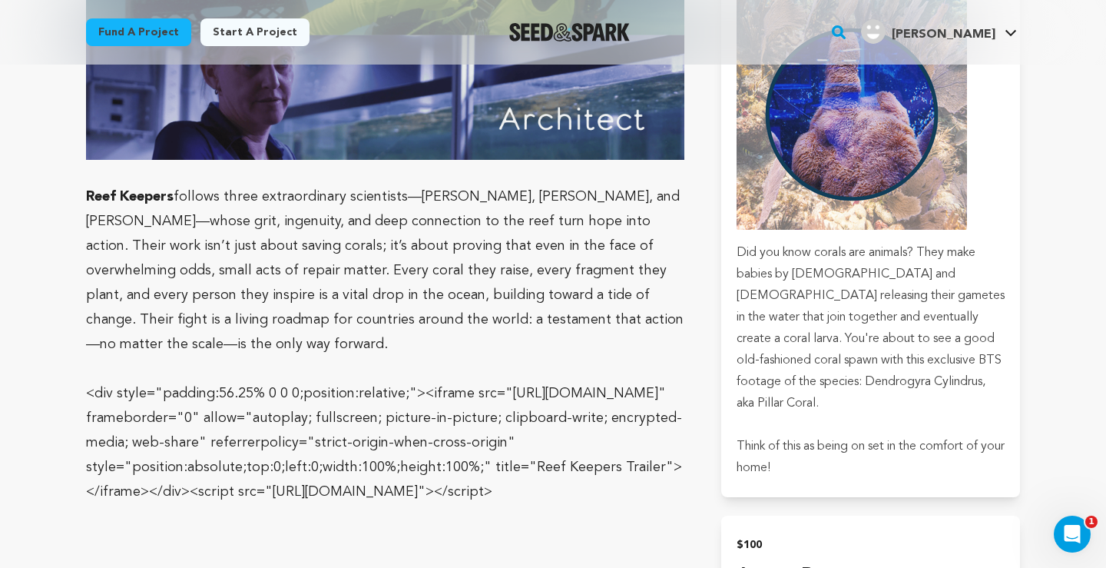
click at [335, 356] on p at bounding box center [385, 368] width 598 height 25
